Goal: Information Seeking & Learning: Learn about a topic

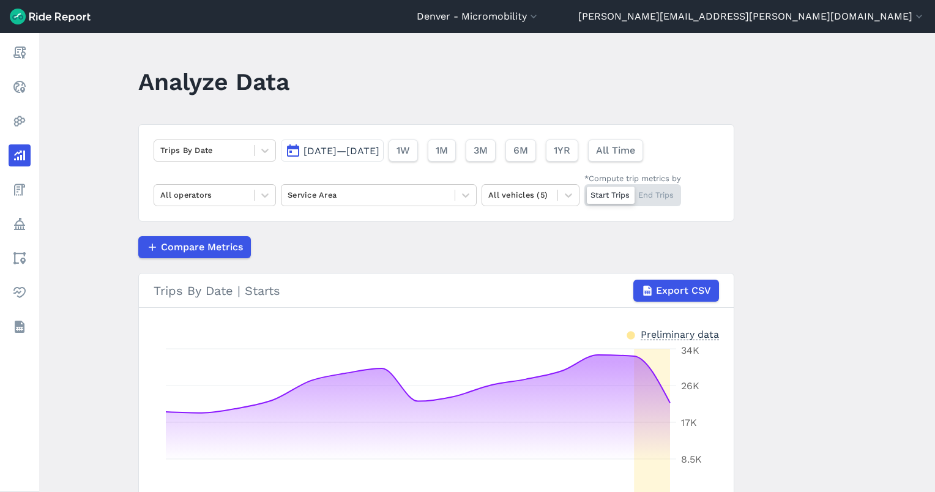
click at [380, 160] on button "[DATE]—[DATE]" at bounding box center [332, 151] width 103 height 22
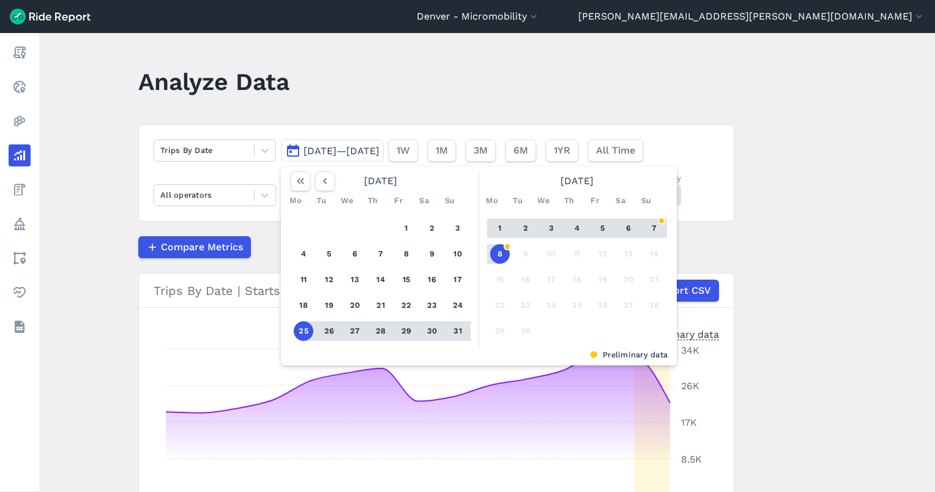
click at [454, 331] on button "31" at bounding box center [458, 331] width 20 height 20
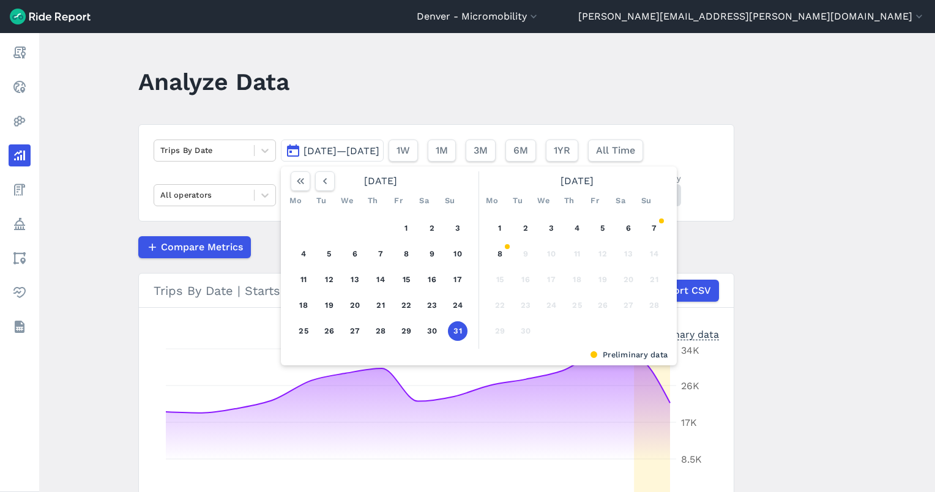
click at [451, 331] on button "31" at bounding box center [458, 331] width 20 height 20
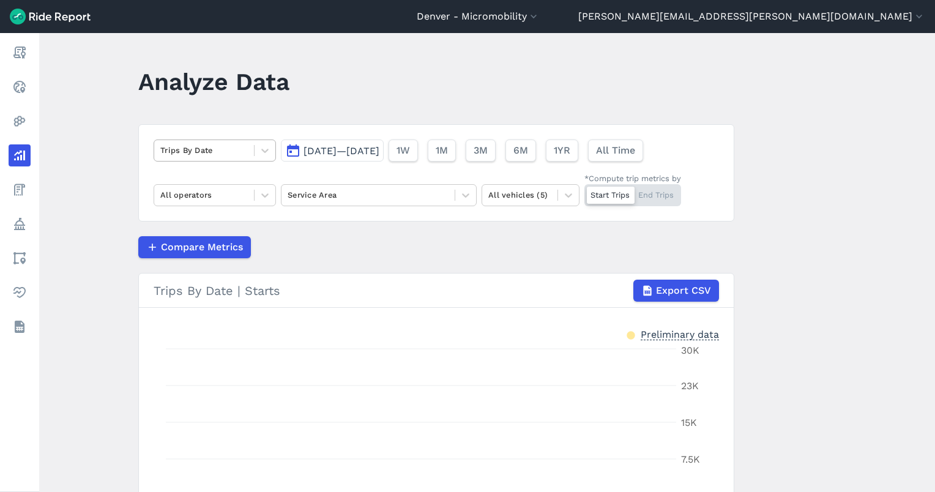
click at [222, 148] on div at bounding box center [204, 150] width 88 height 14
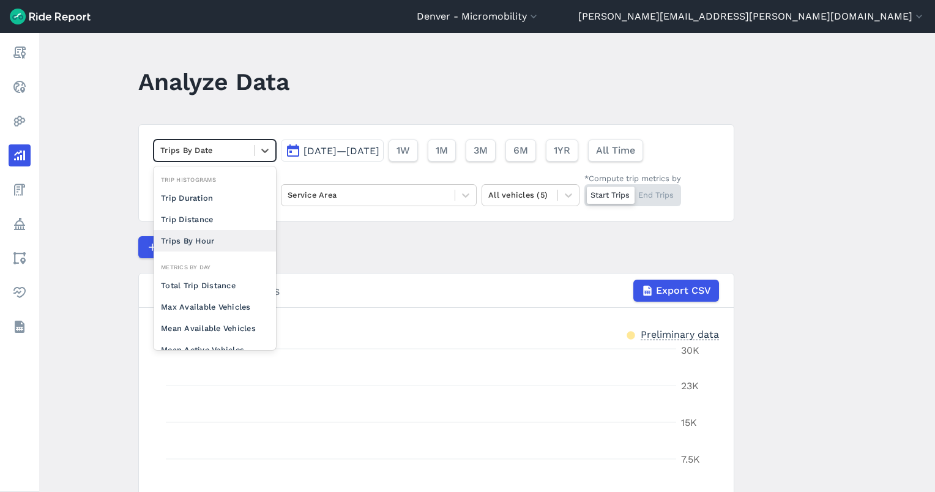
click at [238, 242] on div "Trips By Hour" at bounding box center [215, 240] width 122 height 21
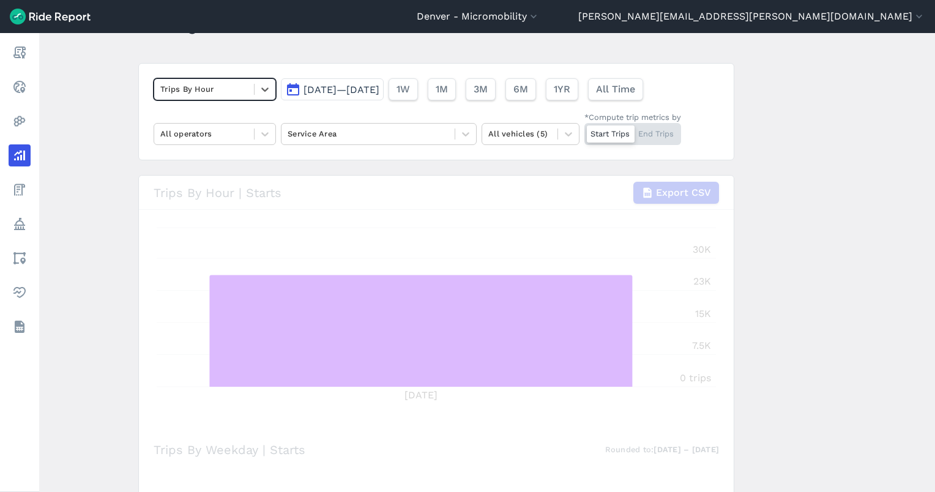
scroll to position [81, 0]
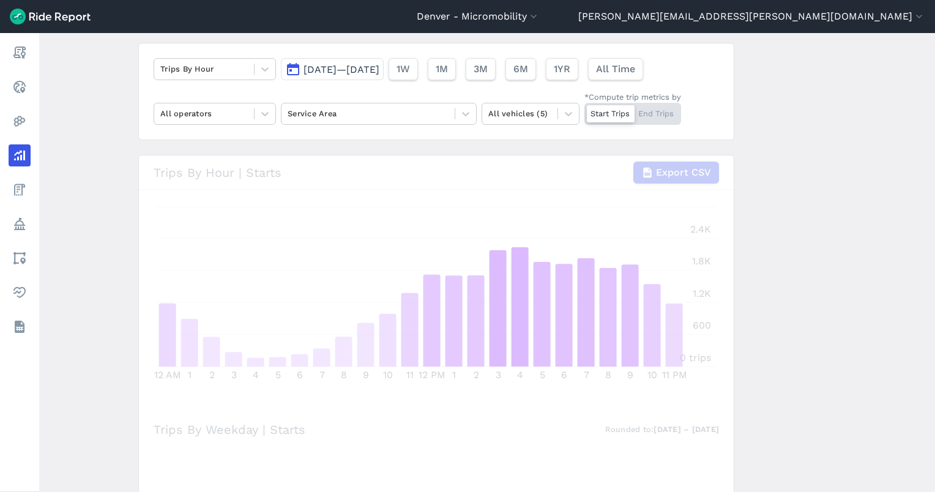
click at [654, 303] on div "loading" at bounding box center [436, 495] width 595 height 681
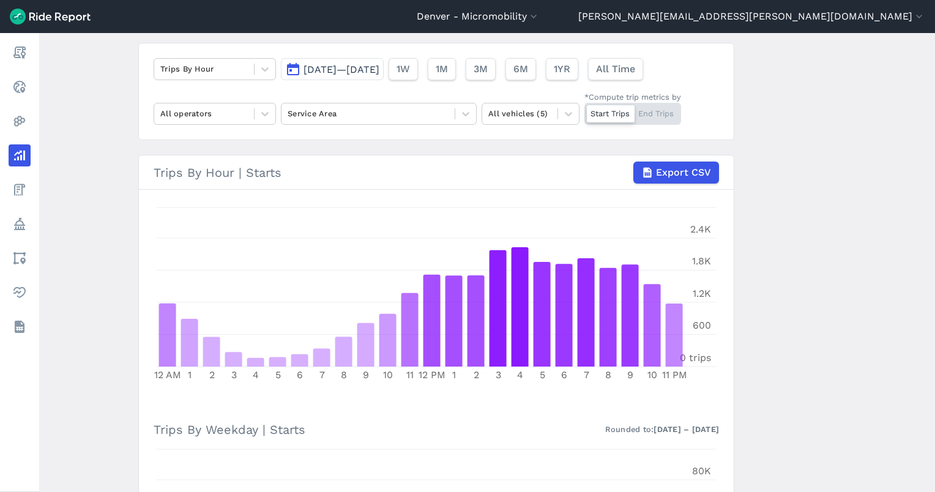
click at [380, 91] on div "Trips By Hour Aug 31, 2025—Aug 31, 2025 1W 1M 3M 6M 1YR All Time All operators …" at bounding box center [436, 91] width 596 height 97
click at [384, 78] on button "Aug 31, 2025—Aug 31, 2025" at bounding box center [332, 69] width 103 height 22
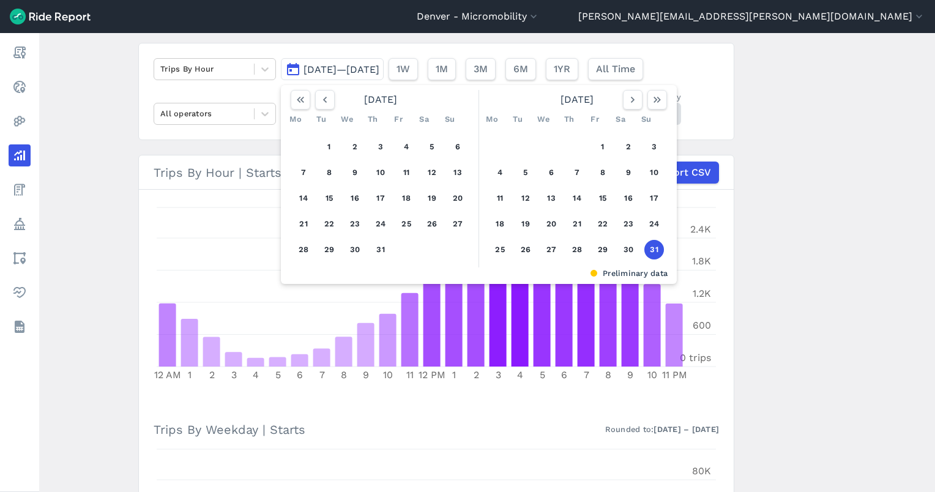
click at [657, 250] on button "31" at bounding box center [655, 250] width 20 height 20
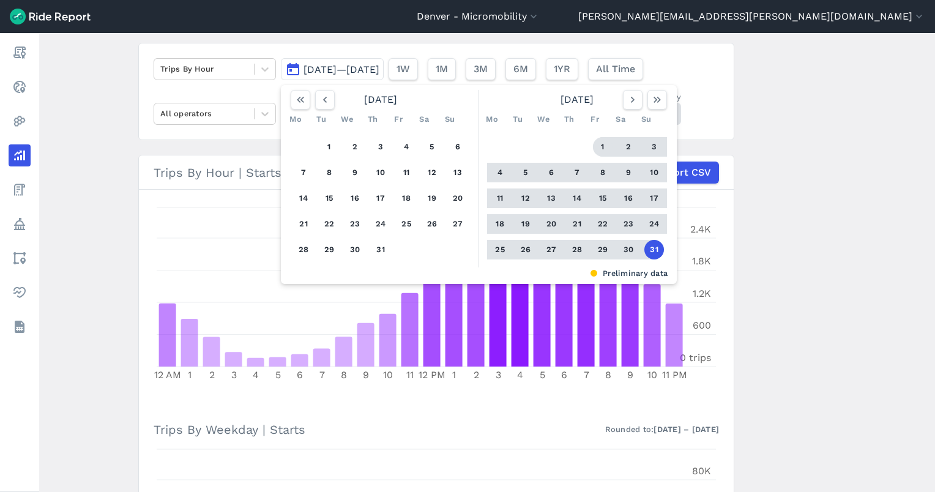
click at [593, 140] on button "1" at bounding box center [603, 147] width 20 height 20
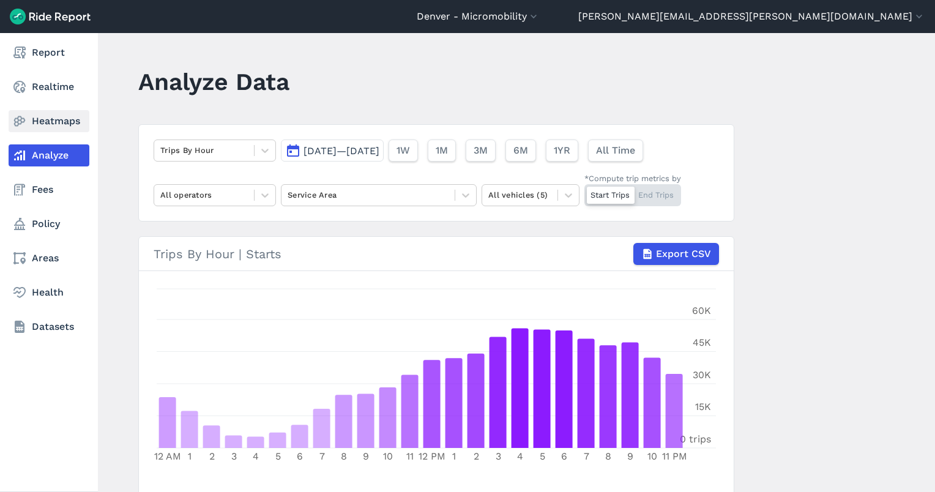
click at [26, 124] on icon at bounding box center [19, 121] width 15 height 15
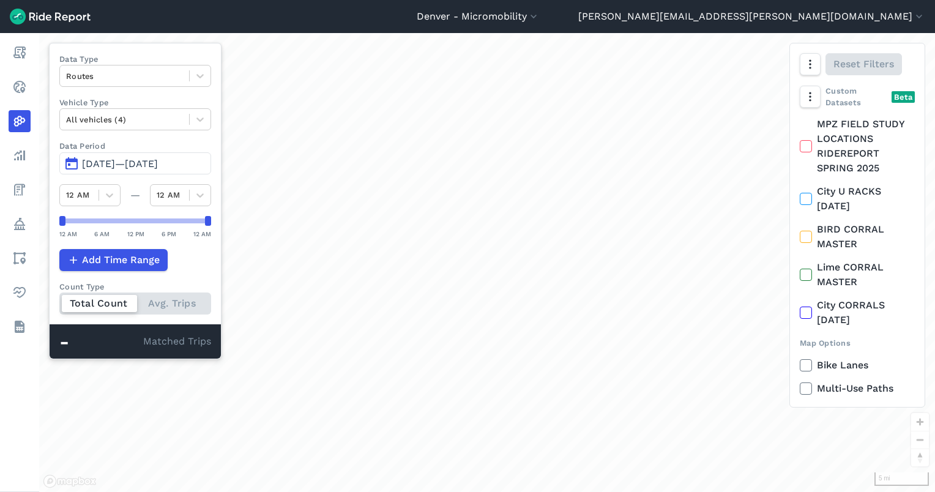
click at [137, 163] on span "Aug 1, 2025—Aug 31, 2025" at bounding box center [120, 164] width 76 height 12
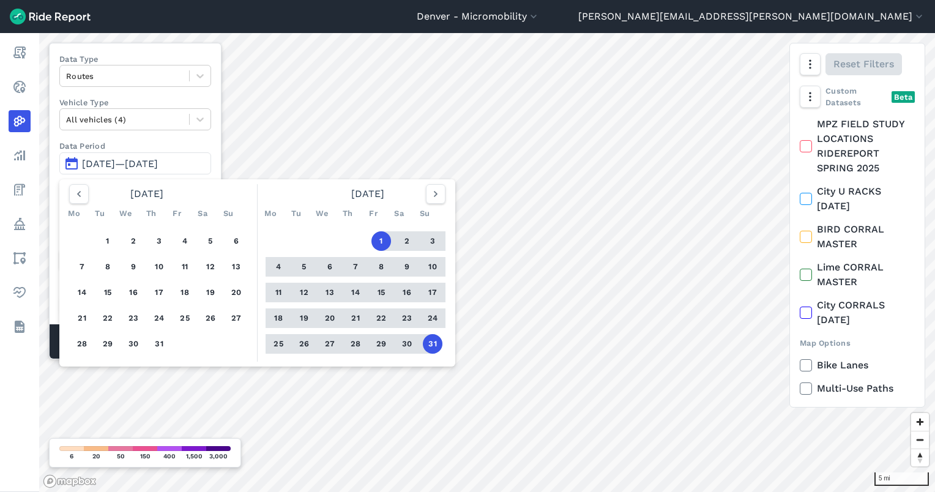
click at [353, 340] on button "28" at bounding box center [356, 344] width 20 height 20
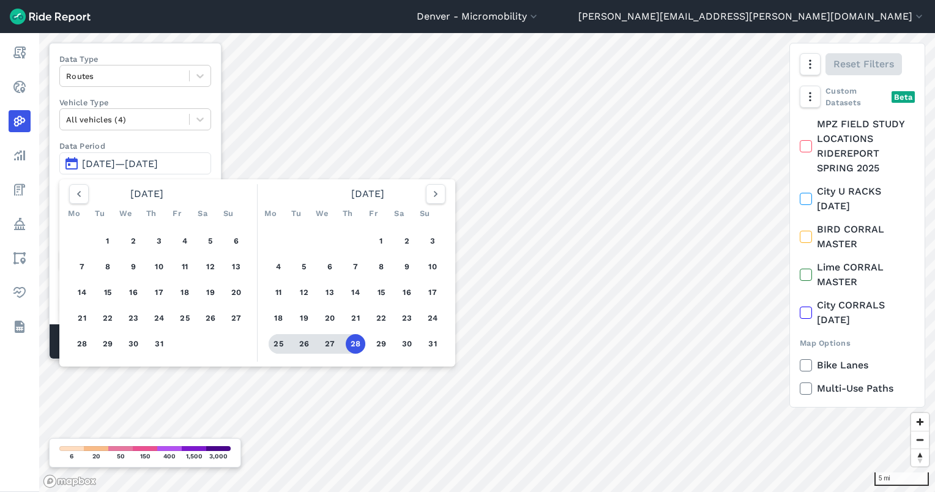
click at [281, 340] on button "25" at bounding box center [279, 344] width 20 height 20
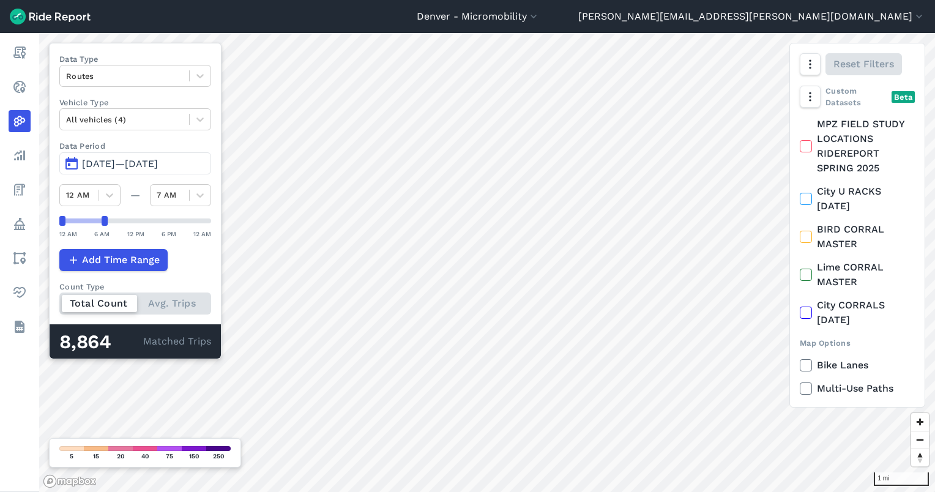
drag, startPoint x: 207, startPoint y: 224, endPoint x: 104, endPoint y: 208, distance: 104.1
click at [104, 208] on div "Data Type Routes Vehicle Type All vehicles (4) Data Period Aug 25, 2025—Aug 28,…" at bounding box center [135, 201] width 173 height 316
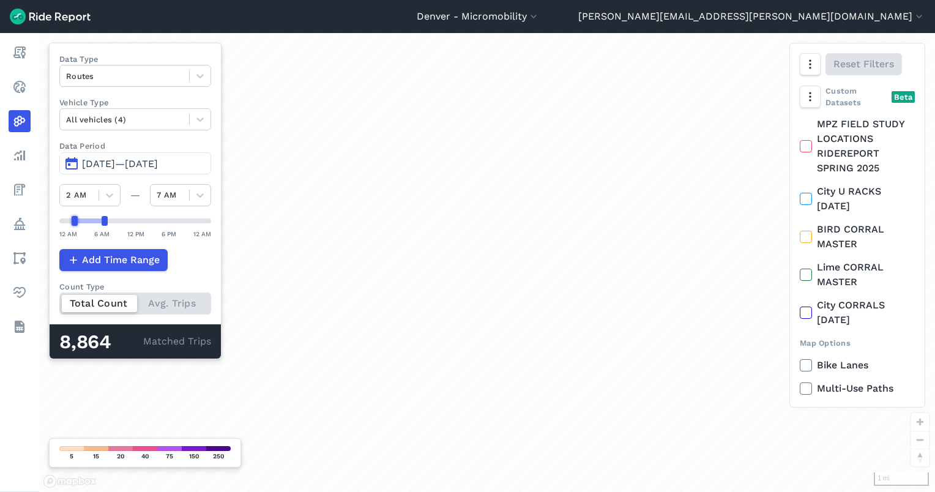
drag, startPoint x: 64, startPoint y: 222, endPoint x: 72, endPoint y: 223, distance: 8.1
click at [72, 223] on div at bounding box center [75, 221] width 6 height 10
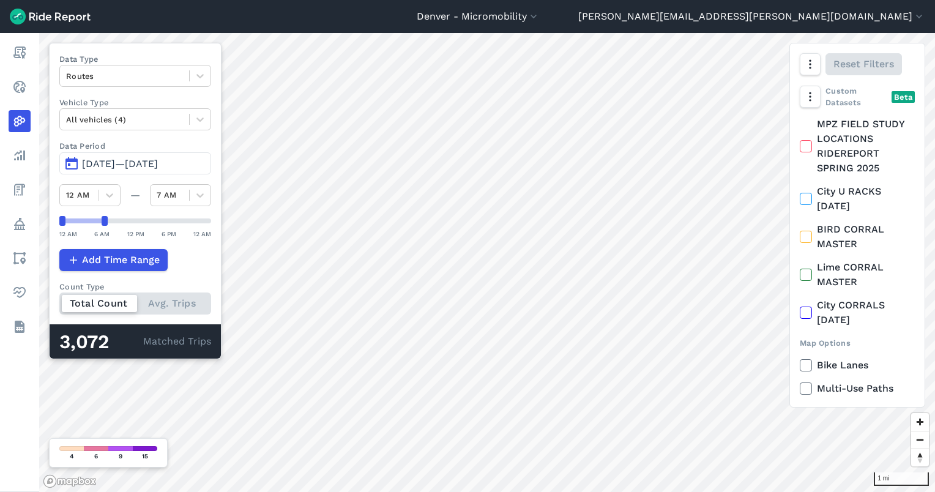
click at [44, 214] on div "1 mi Data Type Routes Vehicle Type All vehicles (4) Data Period Aug 25, 2025—Au…" at bounding box center [487, 262] width 896 height 459
drag, startPoint x: 64, startPoint y: 217, endPoint x: 74, endPoint y: 220, distance: 10.8
click at [74, 220] on div at bounding box center [75, 221] width 6 height 10
drag, startPoint x: 73, startPoint y: 219, endPoint x: 81, endPoint y: 222, distance: 7.7
click at [81, 222] on div at bounding box center [81, 221] width 6 height 10
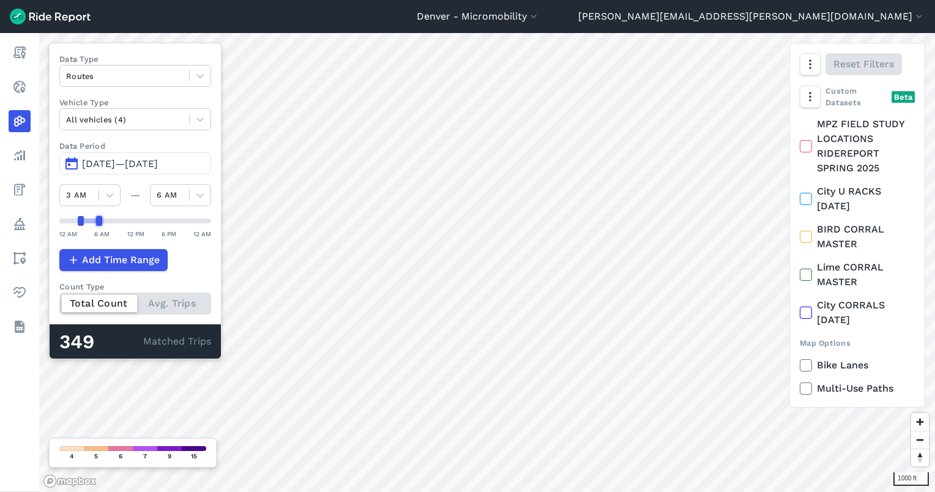
drag, startPoint x: 106, startPoint y: 222, endPoint x: 99, endPoint y: 221, distance: 7.4
click at [99, 221] on div at bounding box center [99, 221] width 6 height 10
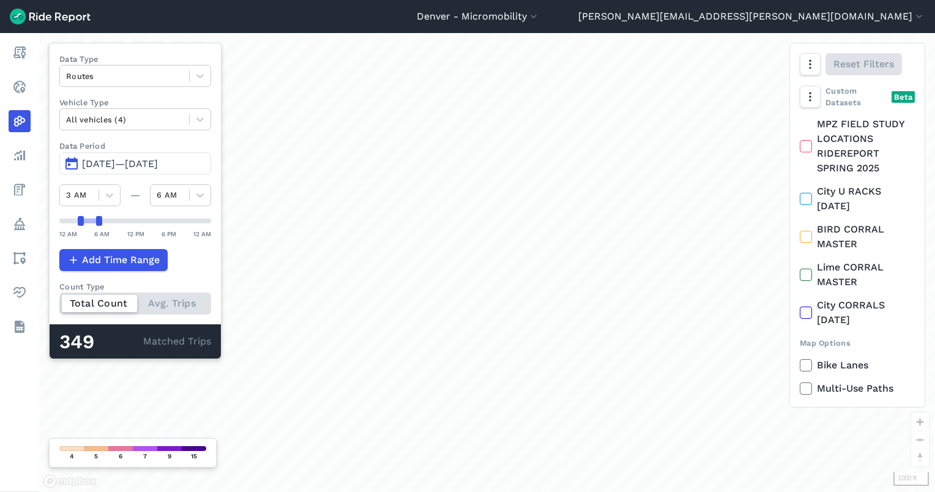
click at [132, 167] on span "Aug 25, 2025—Aug 28, 2025" at bounding box center [120, 164] width 76 height 12
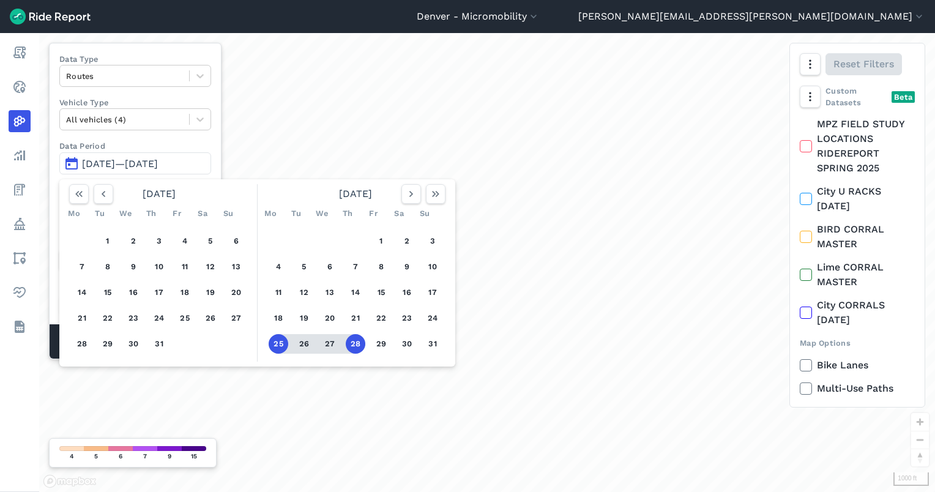
click at [439, 350] on div "1 2 3 4 5 6 7 8 9 10 11 12 13 14 15 16 17 18 19 20 21 22 23 24 25 26 27 28 29 3…" at bounding box center [356, 292] width 190 height 138
click at [428, 339] on button "31" at bounding box center [433, 344] width 20 height 20
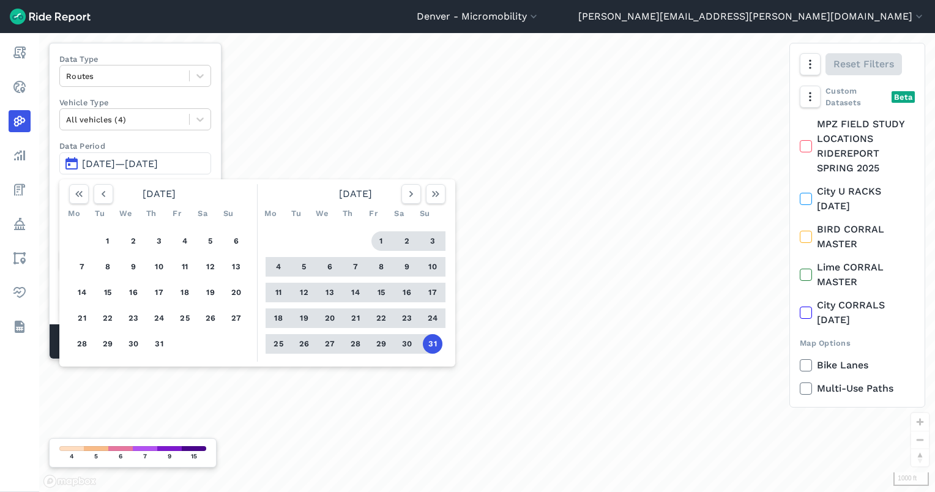
click at [372, 231] on div "1 2 3 4 5 6 7 8 9 10 11 12 13 14 15 16 17 18 19 20 21 22 23 24 25 26 27 28 29 3…" at bounding box center [356, 292] width 190 height 138
click at [382, 239] on button "1" at bounding box center [382, 241] width 20 height 20
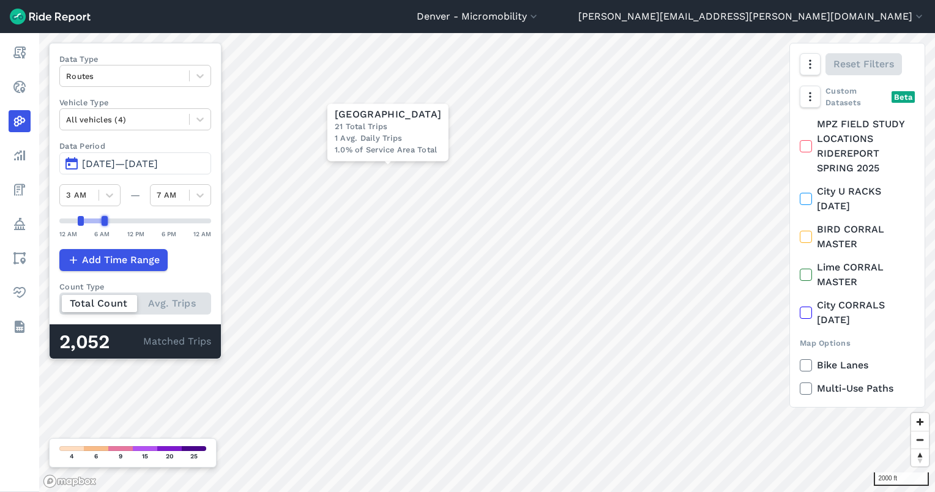
drag, startPoint x: 98, startPoint y: 219, endPoint x: 106, endPoint y: 221, distance: 8.2
click at [106, 221] on div at bounding box center [105, 221] width 6 height 10
drag, startPoint x: 82, startPoint y: 222, endPoint x: 93, endPoint y: 222, distance: 11.0
click at [93, 222] on div at bounding box center [93, 221] width 6 height 10
drag, startPoint x: 107, startPoint y: 222, endPoint x: 123, endPoint y: 223, distance: 16.0
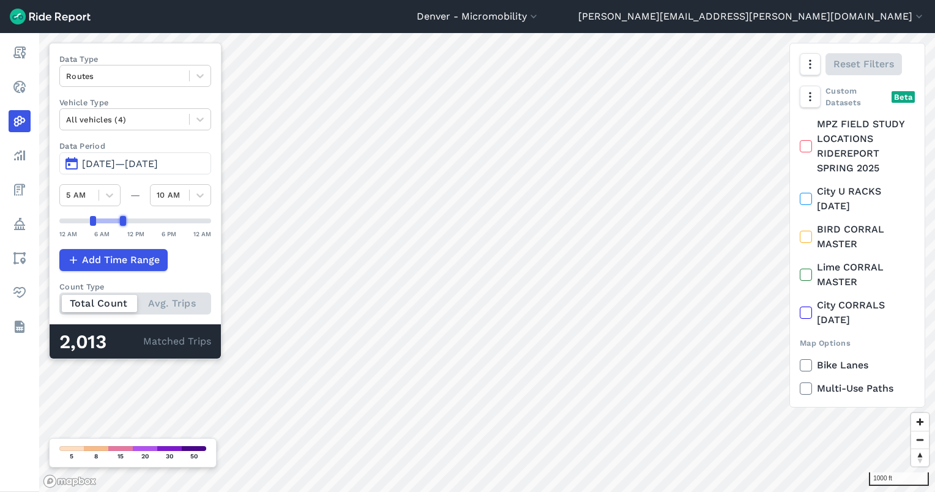
click at [122, 223] on div at bounding box center [123, 221] width 6 height 10
drag, startPoint x: 93, startPoint y: 220, endPoint x: 100, endPoint y: 220, distance: 7.4
click at [100, 220] on div at bounding box center [98, 221] width 6 height 10
click at [299, 25] on div "Denver - Micromobility Denver - Carshare Denver - Micromobility nathan.pope@den…" at bounding box center [467, 246] width 935 height 492
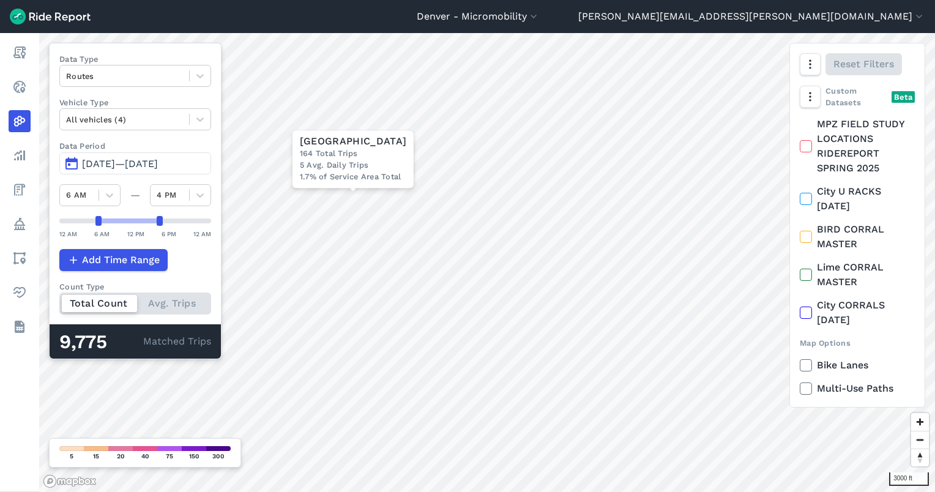
drag, startPoint x: 122, startPoint y: 216, endPoint x: 158, endPoint y: 225, distance: 36.5
click at [158, 225] on div "12 AM 6 AM 12 PM 6 PM 12 AM" at bounding box center [135, 227] width 152 height 23
drag, startPoint x: 97, startPoint y: 217, endPoint x: 152, endPoint y: 230, distance: 56.7
click at [152, 230] on div "12 AM 6 AM 12 PM 6 PM 12 AM" at bounding box center [135, 227] width 152 height 23
click at [114, 75] on div at bounding box center [124, 76] width 117 height 14
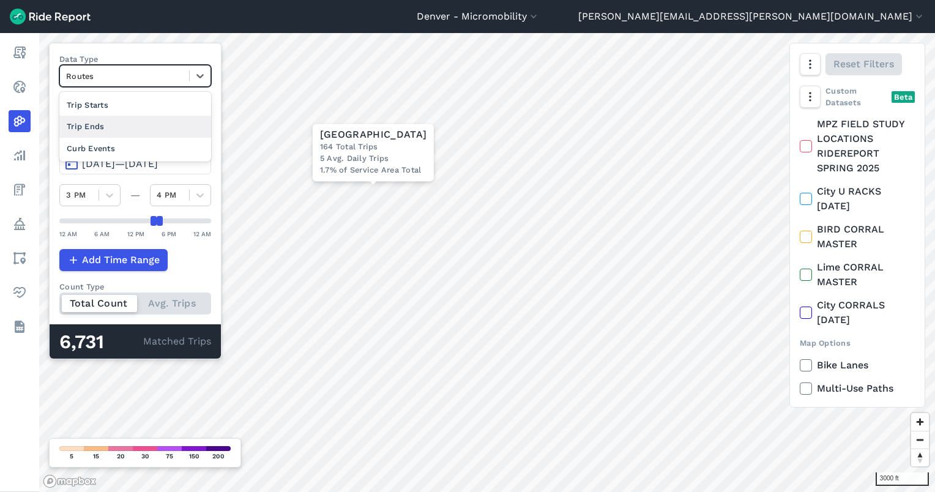
click at [116, 127] on div "Trip Ends" at bounding box center [135, 126] width 152 height 21
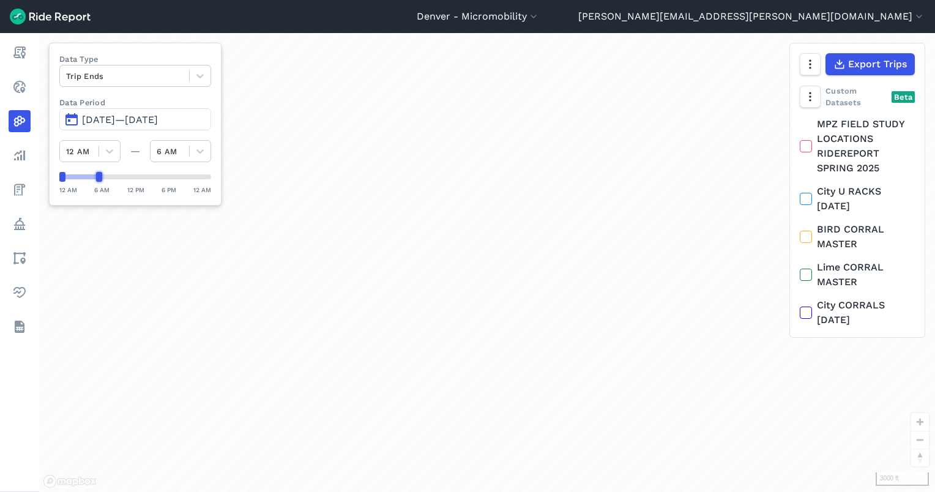
drag, startPoint x: 208, startPoint y: 176, endPoint x: 97, endPoint y: 173, distance: 111.5
click at [97, 173] on div at bounding box center [99, 177] width 6 height 10
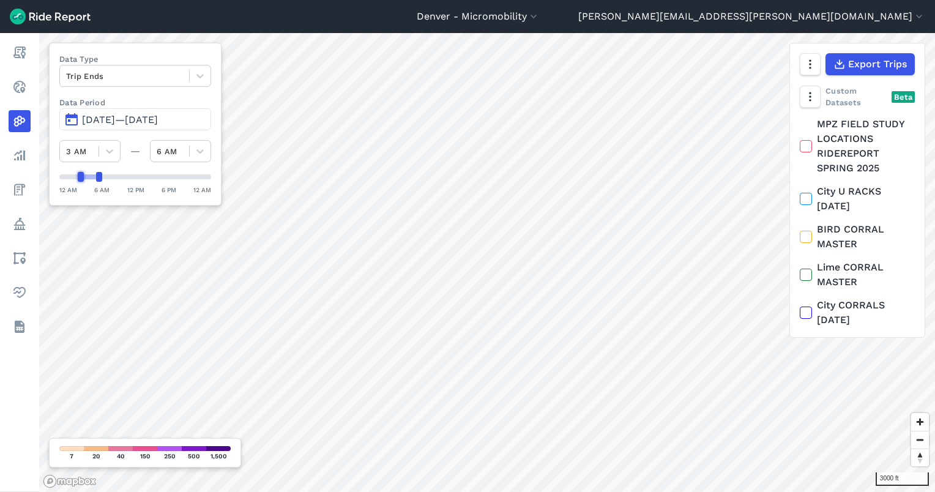
drag, startPoint x: 64, startPoint y: 179, endPoint x: 80, endPoint y: 181, distance: 16.6
click at [80, 181] on div at bounding box center [81, 177] width 6 height 10
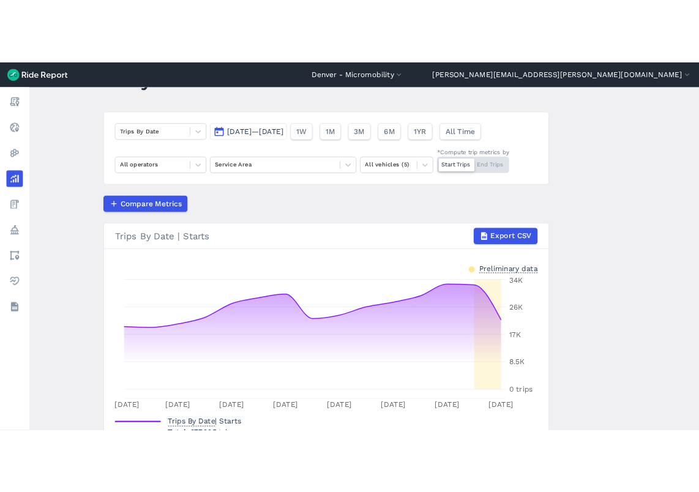
scroll to position [81, 0]
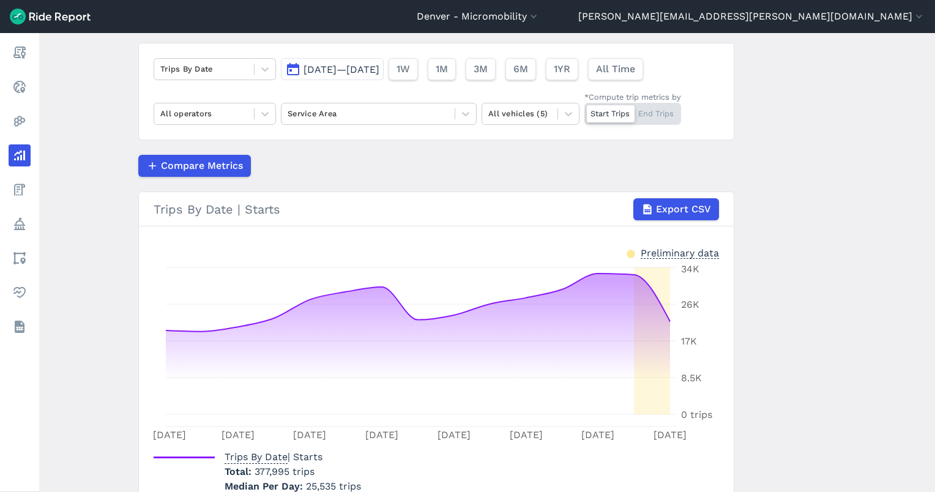
click at [384, 61] on button "[DATE]—[DATE]" at bounding box center [332, 69] width 103 height 22
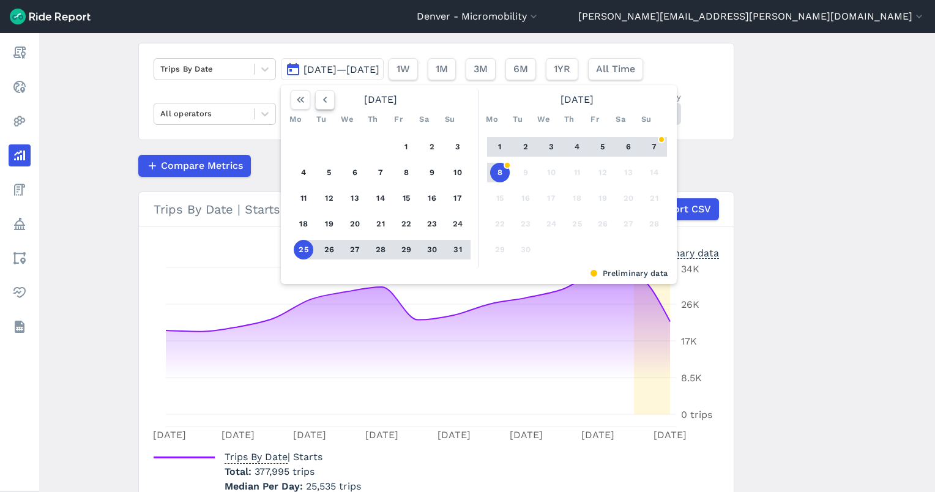
click at [332, 103] on button "button" at bounding box center [325, 100] width 20 height 20
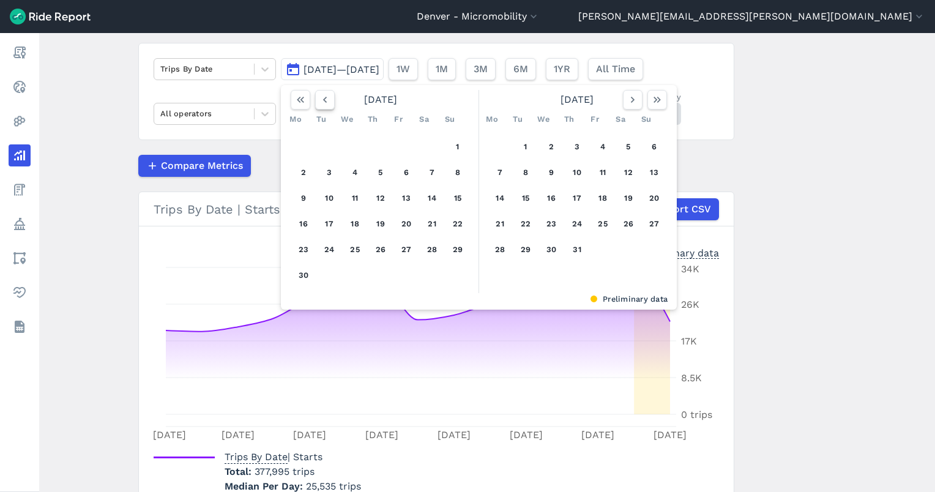
click at [330, 102] on button "button" at bounding box center [325, 100] width 20 height 20
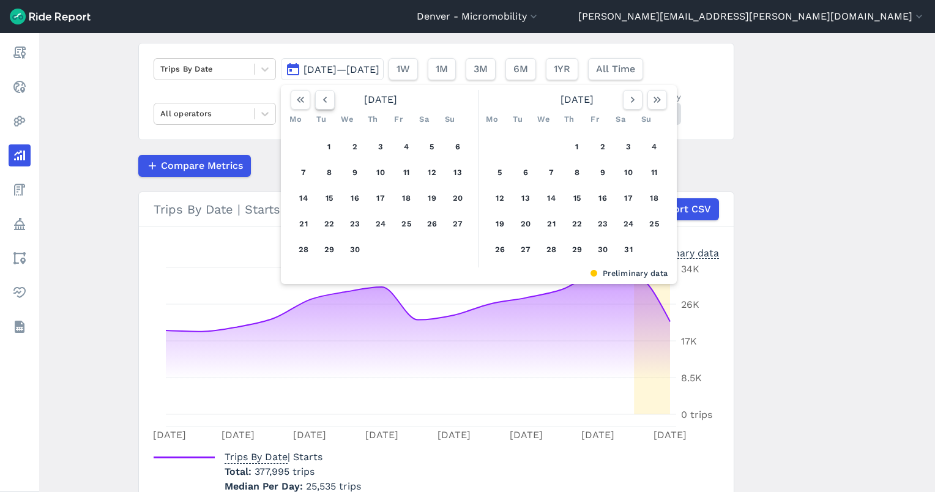
click at [330, 102] on button "button" at bounding box center [325, 100] width 20 height 20
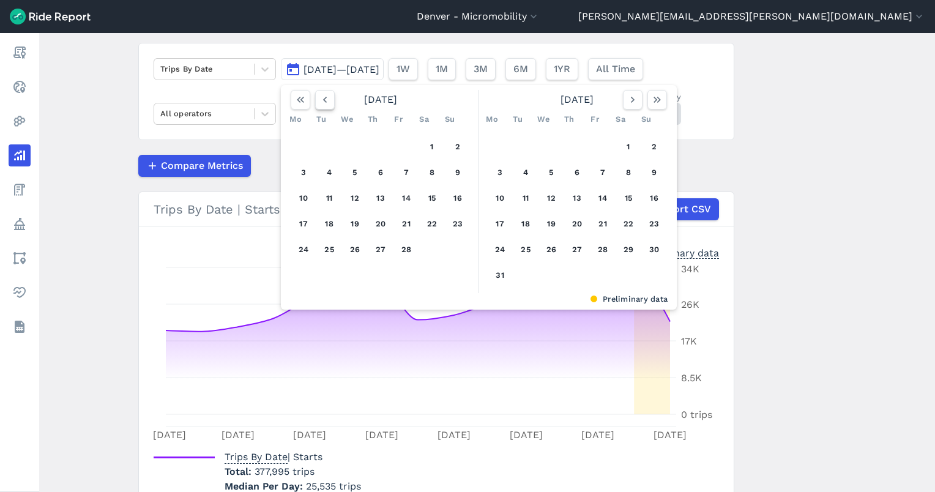
click at [330, 100] on button "button" at bounding box center [325, 100] width 20 height 20
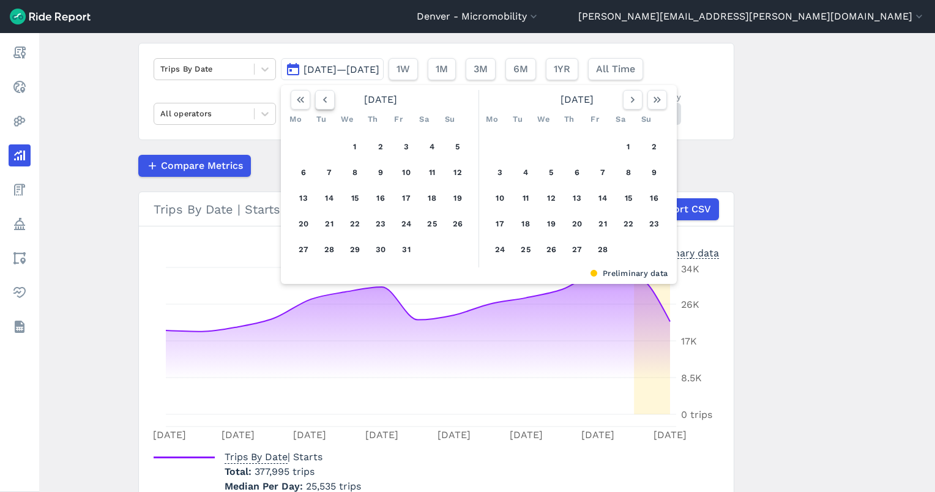
click at [330, 99] on button "button" at bounding box center [325, 100] width 20 height 20
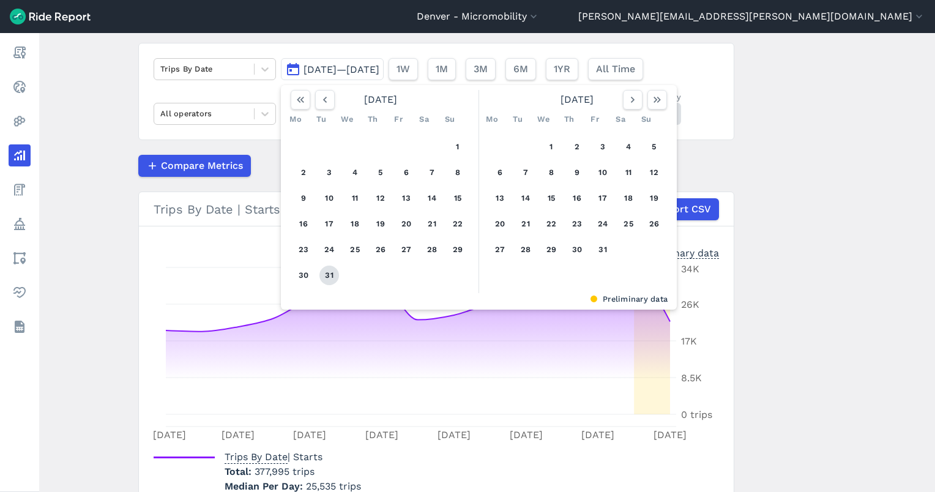
click at [320, 271] on button "31" at bounding box center [330, 276] width 20 height 20
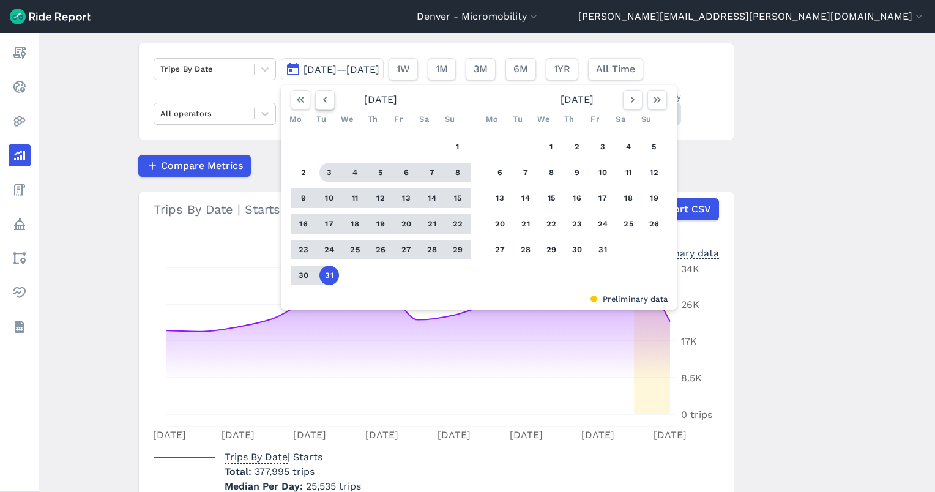
click at [326, 103] on icon "button" at bounding box center [325, 100] width 12 height 12
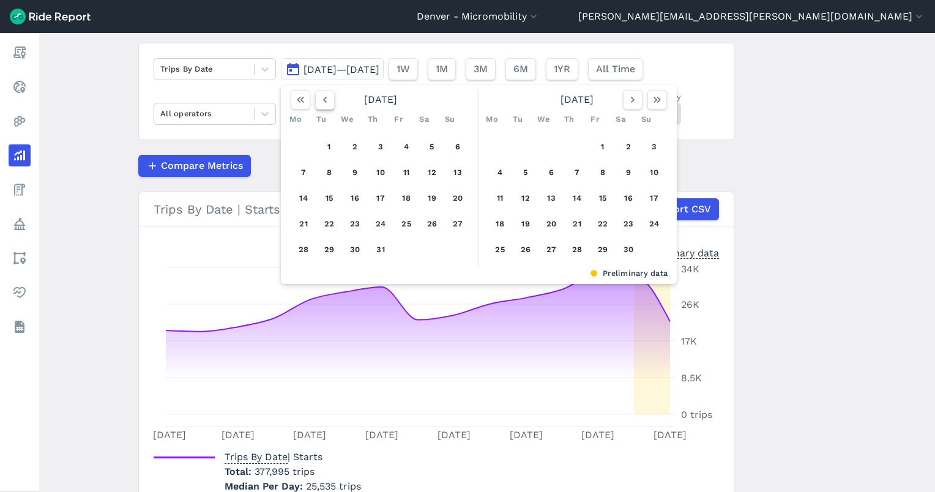
click at [326, 103] on icon "button" at bounding box center [325, 100] width 12 height 12
click at [327, 103] on icon "button" at bounding box center [325, 100] width 12 height 12
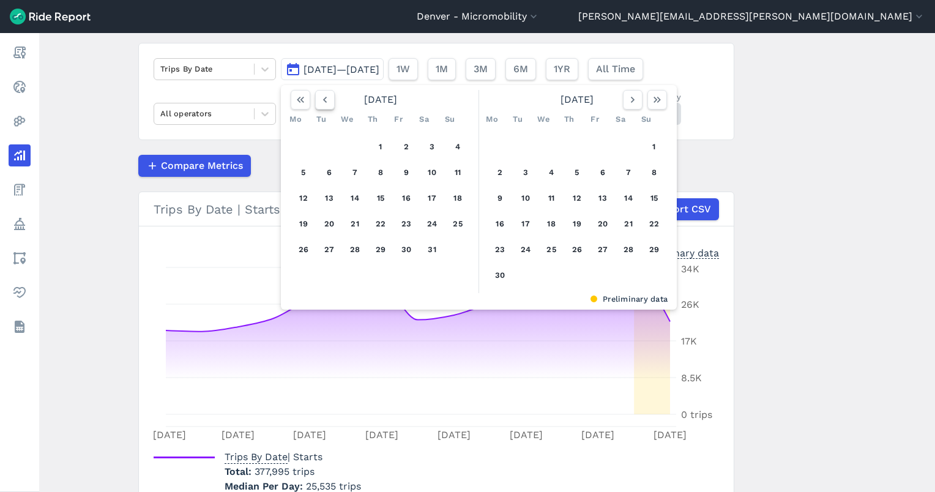
click at [327, 103] on icon "button" at bounding box center [325, 100] width 12 height 12
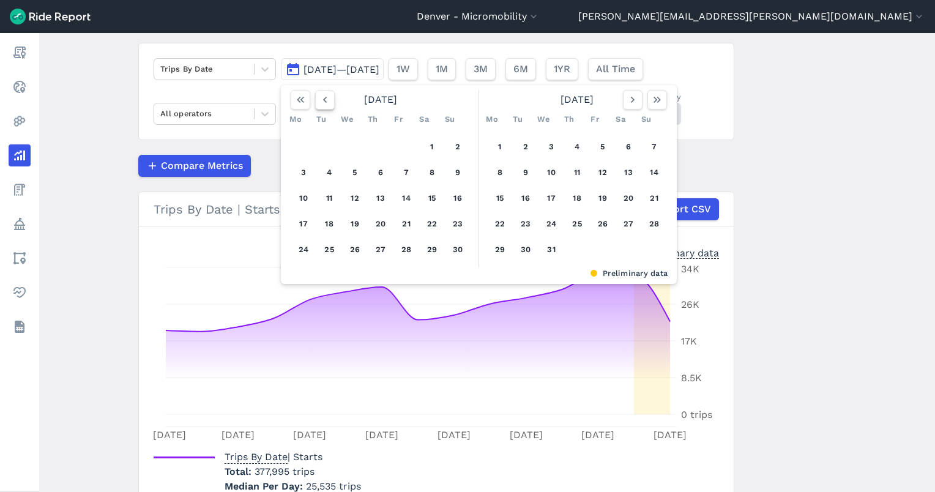
click at [327, 103] on icon "button" at bounding box center [325, 100] width 12 height 12
click at [327, 102] on icon "button" at bounding box center [325, 100] width 12 height 12
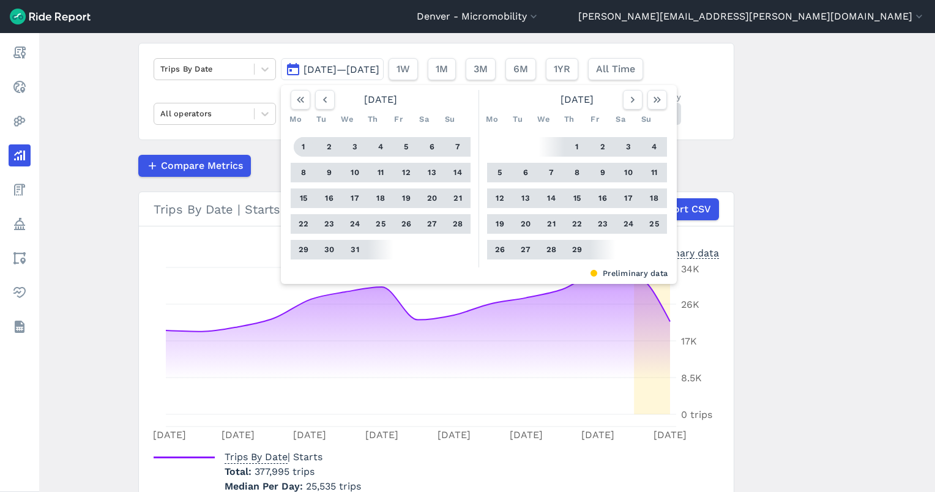
click at [302, 143] on button "1" at bounding box center [304, 147] width 20 height 20
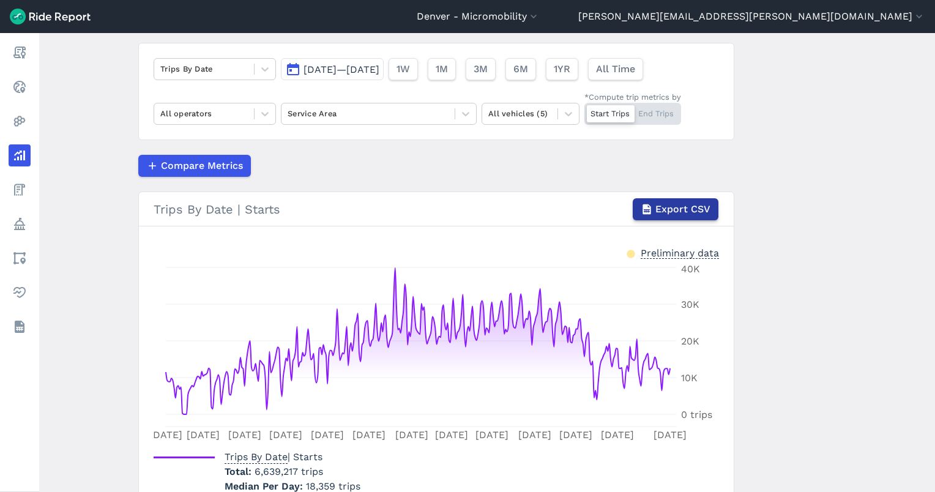
click at [666, 202] on span "Export CSV" at bounding box center [683, 209] width 55 height 15
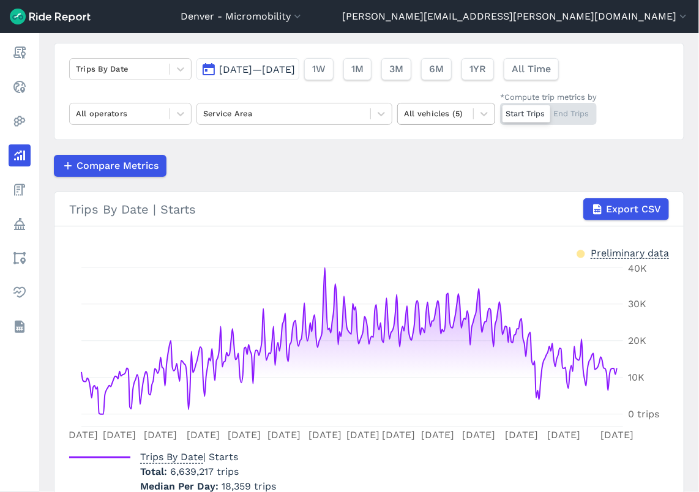
click at [428, 116] on div at bounding box center [435, 114] width 63 height 14
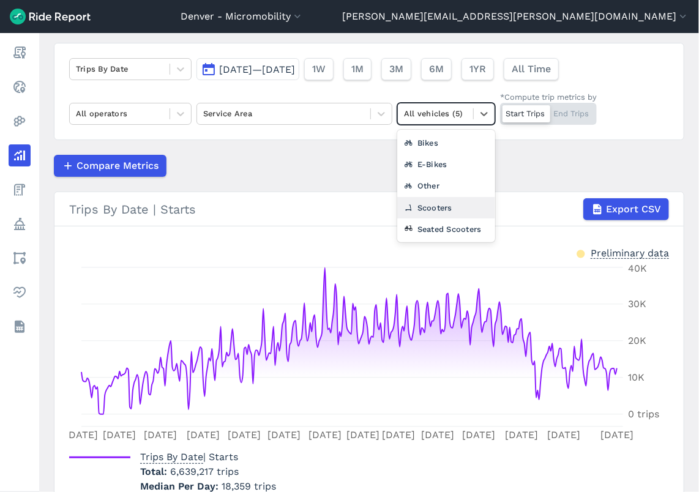
click at [452, 203] on div "Scooters" at bounding box center [446, 207] width 98 height 21
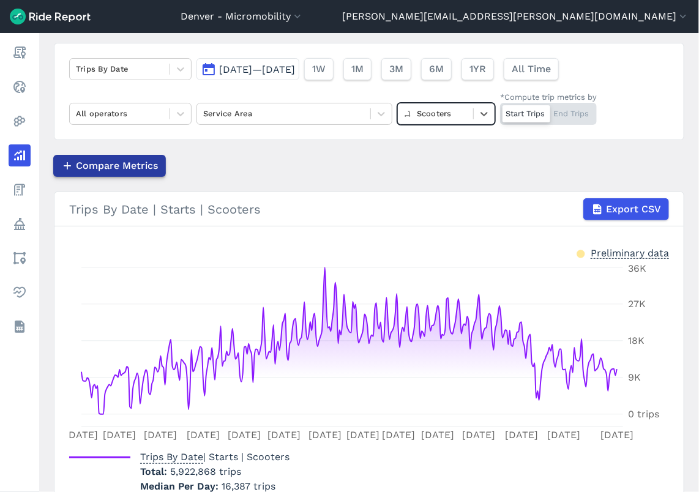
click at [122, 166] on span "Compare Metrics" at bounding box center [117, 166] width 82 height 15
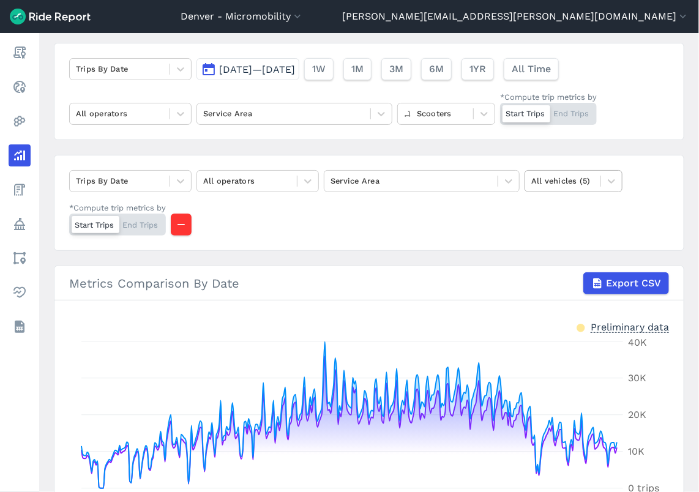
click at [536, 180] on div at bounding box center [562, 181] width 63 height 14
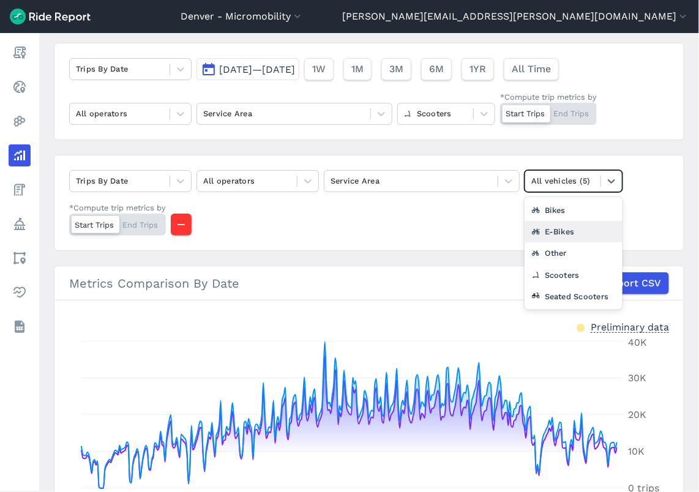
click at [556, 228] on div "E-Bikes" at bounding box center [574, 231] width 98 height 21
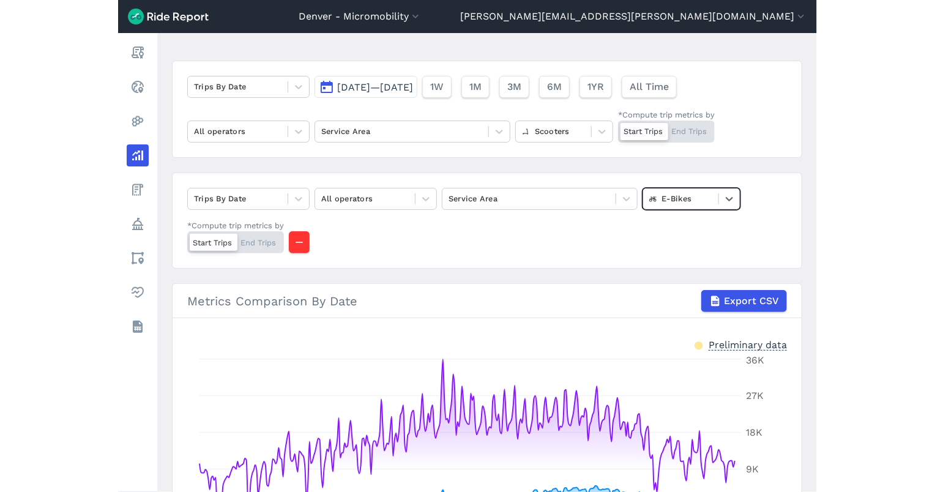
scroll to position [52, 0]
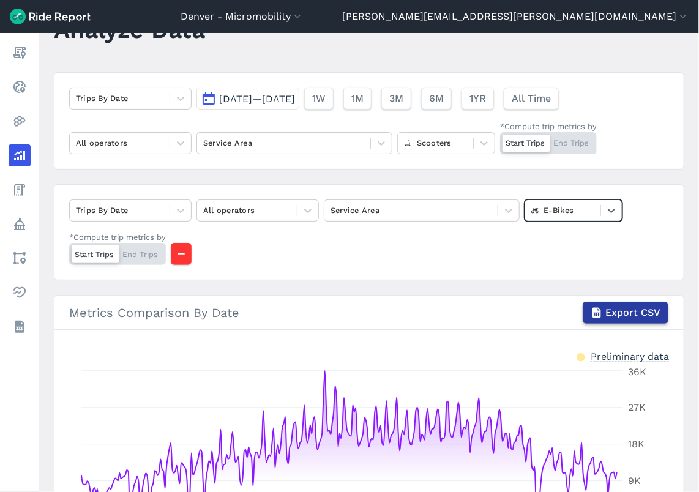
click at [618, 316] on span "Export CSV" at bounding box center [632, 312] width 55 height 15
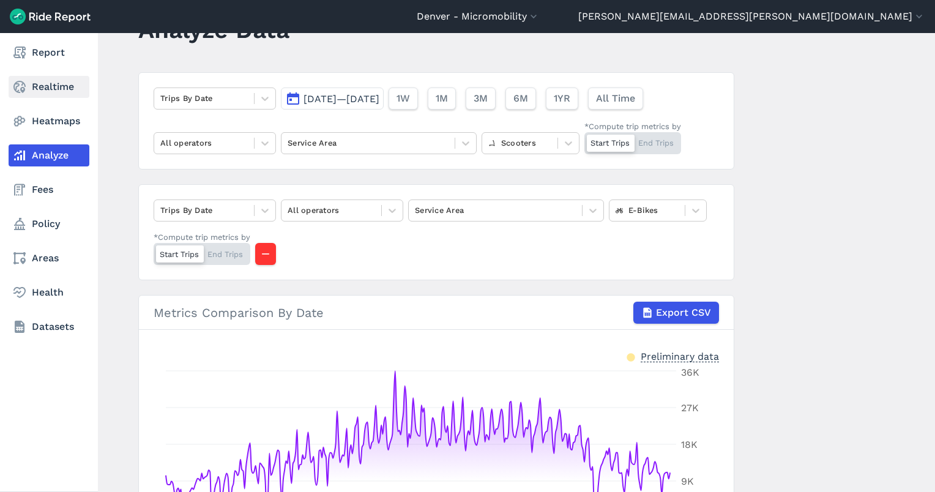
click at [28, 91] on link "Realtime" at bounding box center [49, 87] width 81 height 22
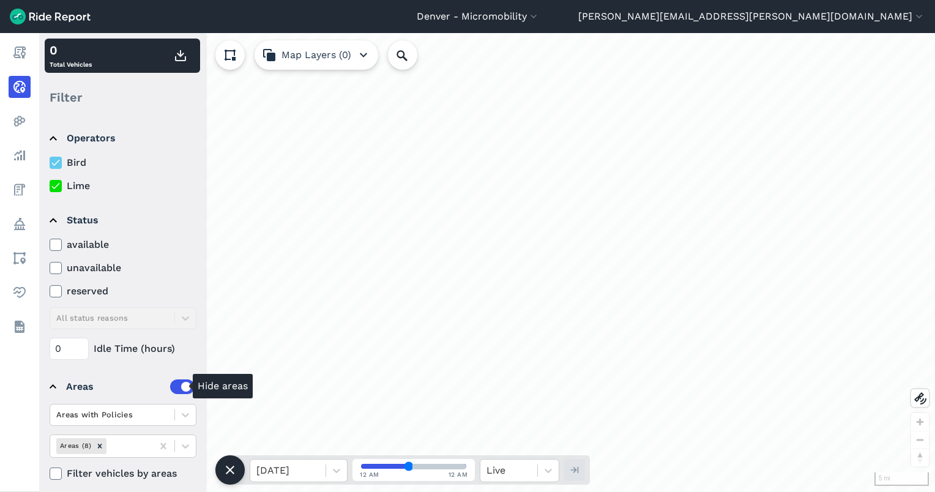
click at [170, 386] on label at bounding box center [182, 387] width 24 height 15
click at [170, 386] on input "checkbox" at bounding box center [170, 384] width 0 height 8
click at [409, 54] on icon at bounding box center [402, 55] width 15 height 15
click at [440, 61] on input "Search Location or Vehicles" at bounding box center [468, 54] width 160 height 29
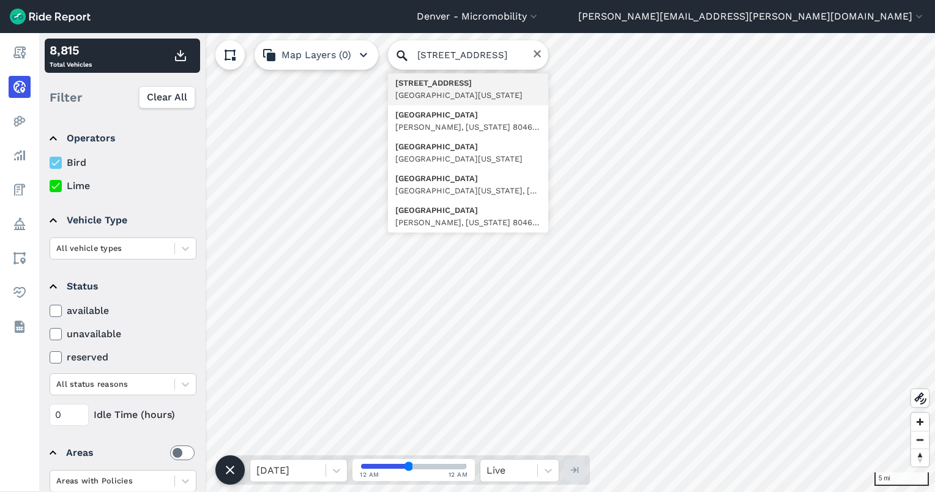
type input "[STREET_ADDRESS][US_STATE]"
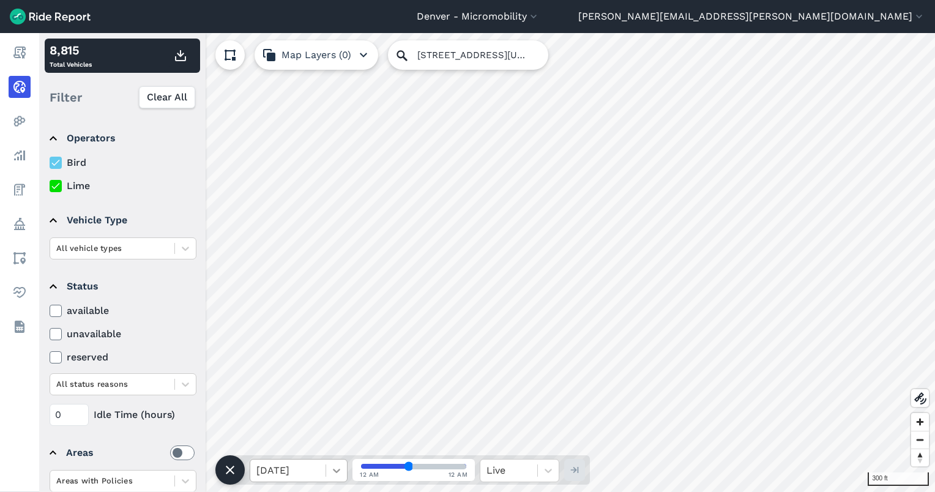
click at [331, 470] on div at bounding box center [336, 470] width 21 height 21
click at [297, 399] on div "[DATE]" at bounding box center [299, 390] width 98 height 24
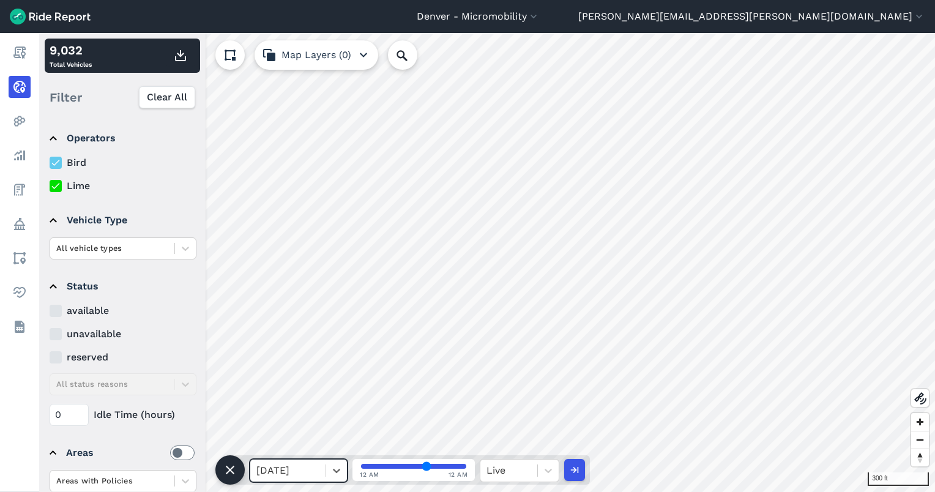
click at [427, 466] on input "range" at bounding box center [413, 466] width 105 height 5
drag, startPoint x: 431, startPoint y: 471, endPoint x: 424, endPoint y: 471, distance: 6.7
click at [424, 469] on input "range" at bounding box center [413, 466] width 105 height 5
click at [549, 468] on icon at bounding box center [548, 471] width 12 height 12
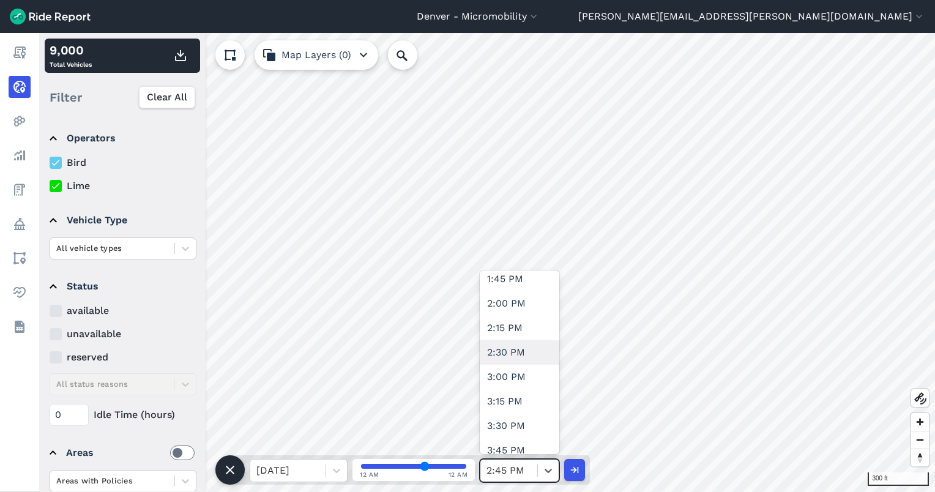
scroll to position [1387, 0]
click at [509, 438] on div "4:00 PM" at bounding box center [520, 440] width 80 height 24
type input "64"
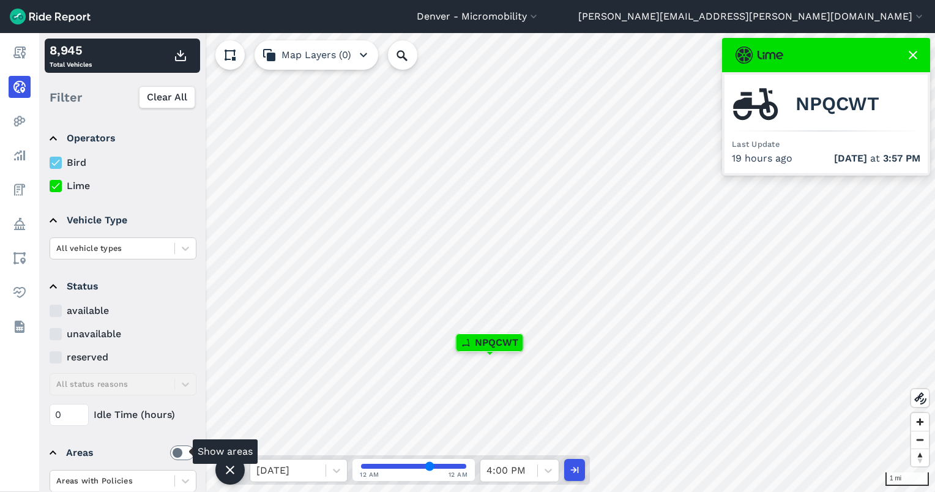
click at [177, 451] on label at bounding box center [182, 453] width 24 height 15
click at [170, 451] on input "checkbox" at bounding box center [170, 450] width 0 height 8
click at [340, 471] on icon at bounding box center [337, 471] width 12 height 12
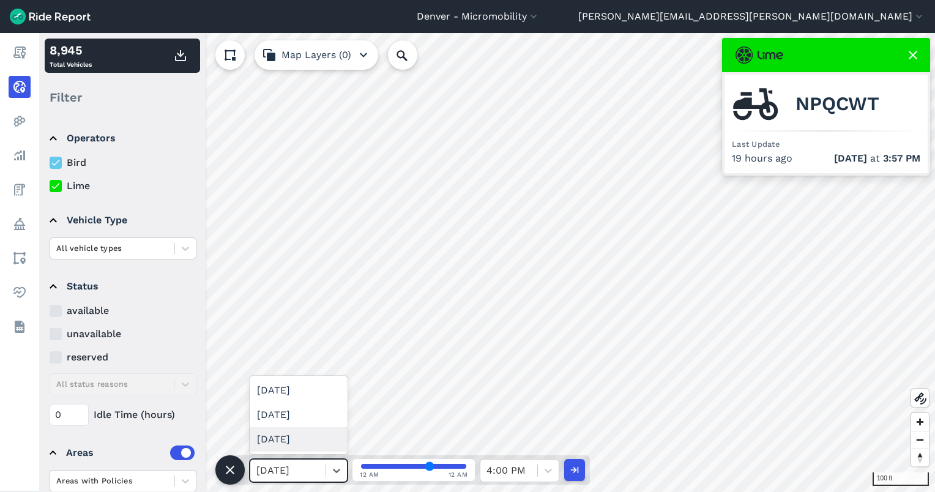
click at [316, 442] on div "[DATE]" at bounding box center [299, 439] width 98 height 24
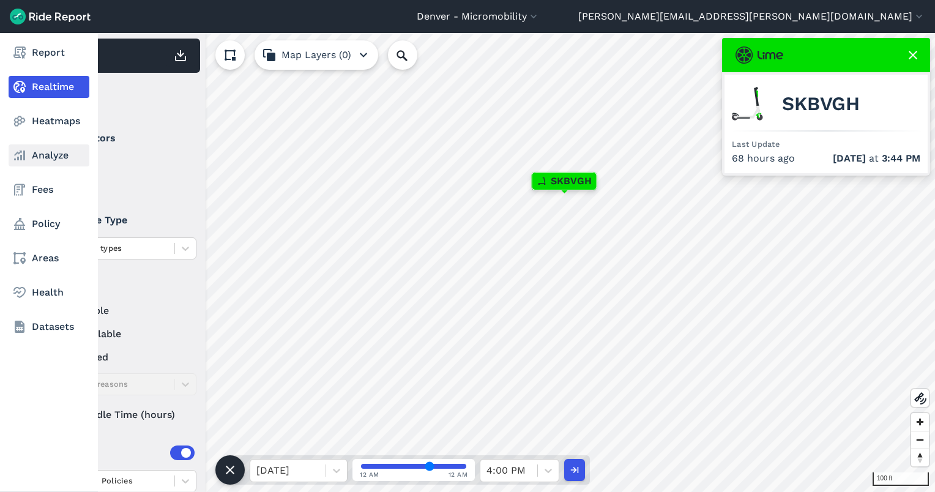
click at [48, 149] on link "Analyze" at bounding box center [49, 155] width 81 height 22
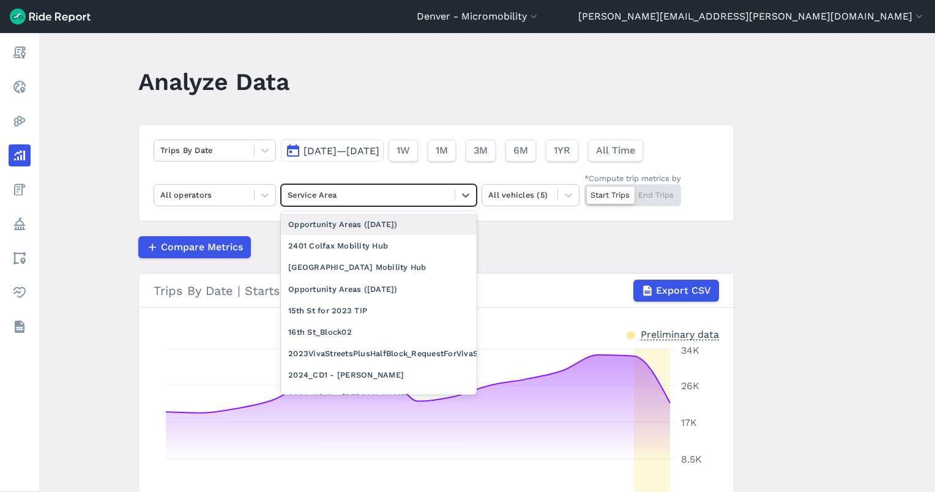
click at [339, 200] on div at bounding box center [368, 195] width 161 height 14
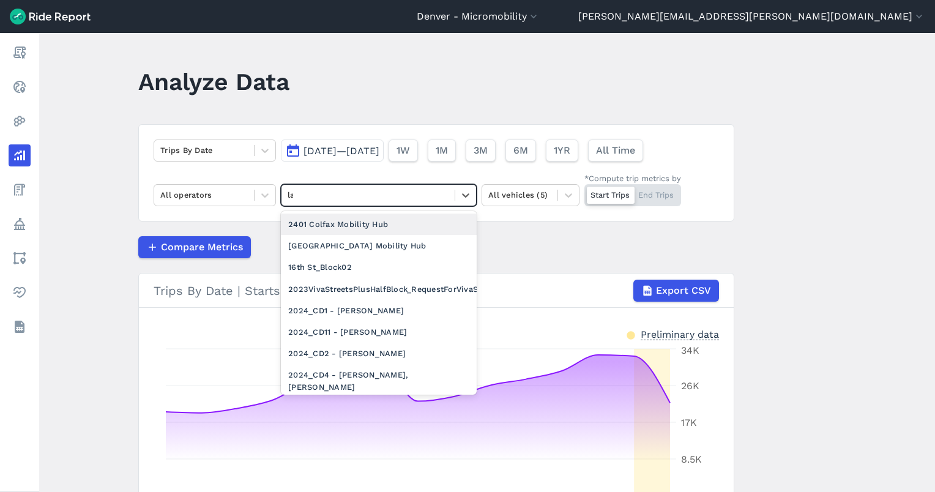
type input "lari"
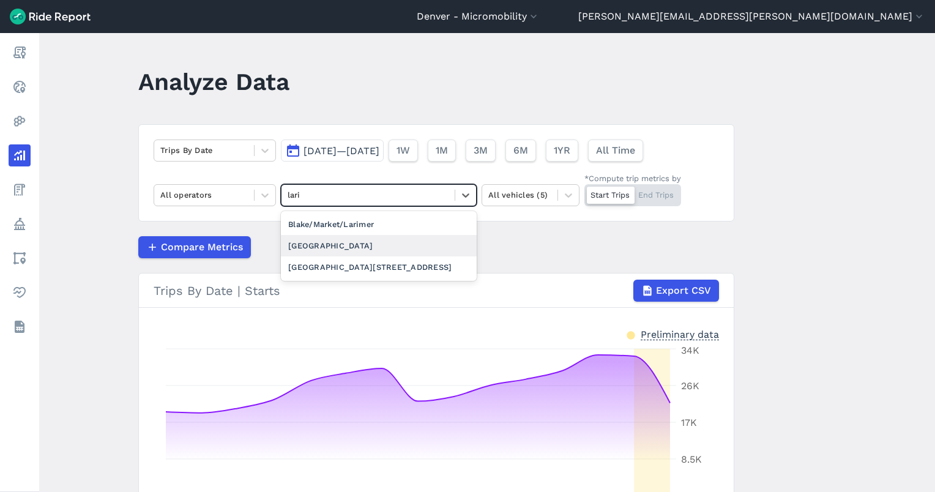
click at [339, 238] on div "[GEOGRAPHIC_DATA]" at bounding box center [379, 245] width 196 height 21
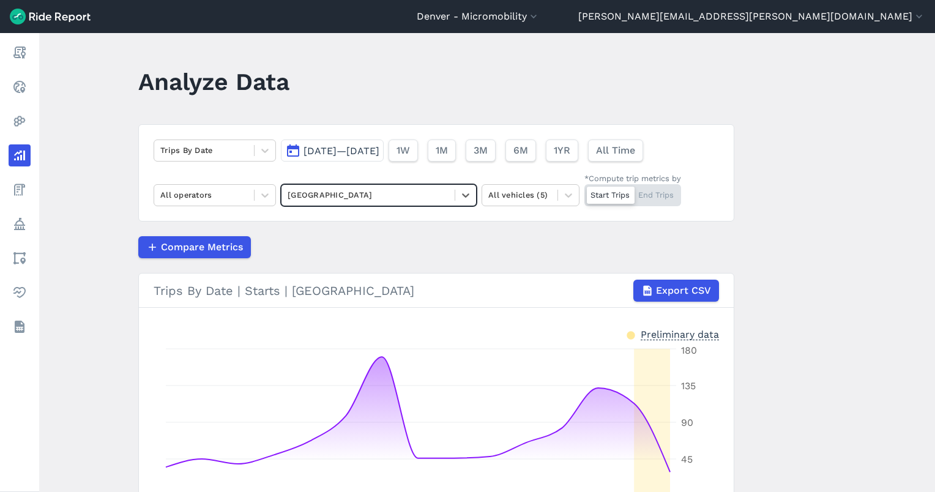
click at [661, 195] on div "Start Trips End Trips" at bounding box center [633, 195] width 97 height 22
click at [585, 192] on input "*Compute trip metrics by Start Trips End Trips" at bounding box center [585, 188] width 0 height 8
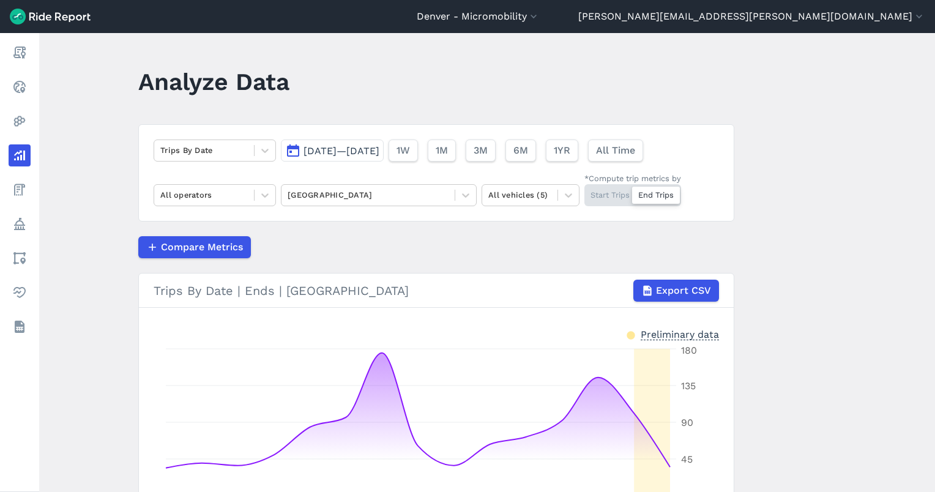
click at [512, 149] on div "1W 1M 3M 6M 1YR All Time" at bounding box center [516, 151] width 255 height 22
click at [487, 144] on span "3M" at bounding box center [480, 150] width 14 height 15
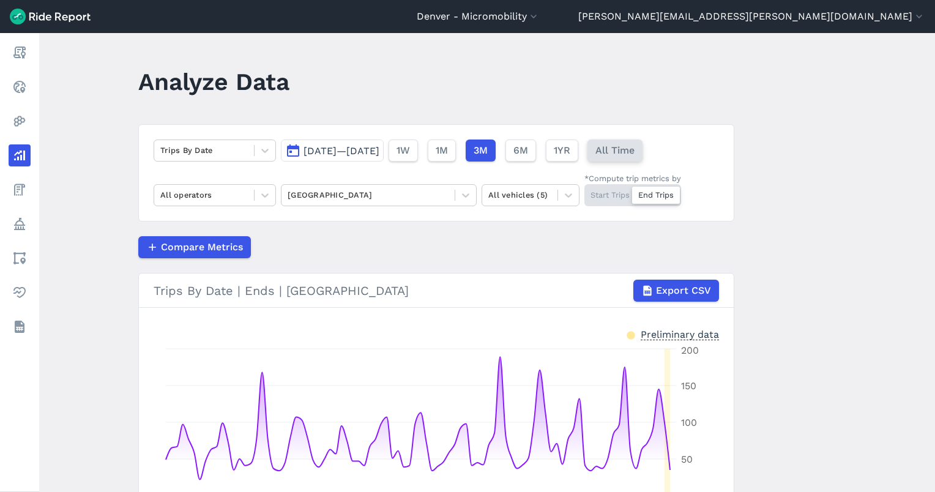
click at [643, 142] on button "All Time" at bounding box center [615, 151] width 55 height 22
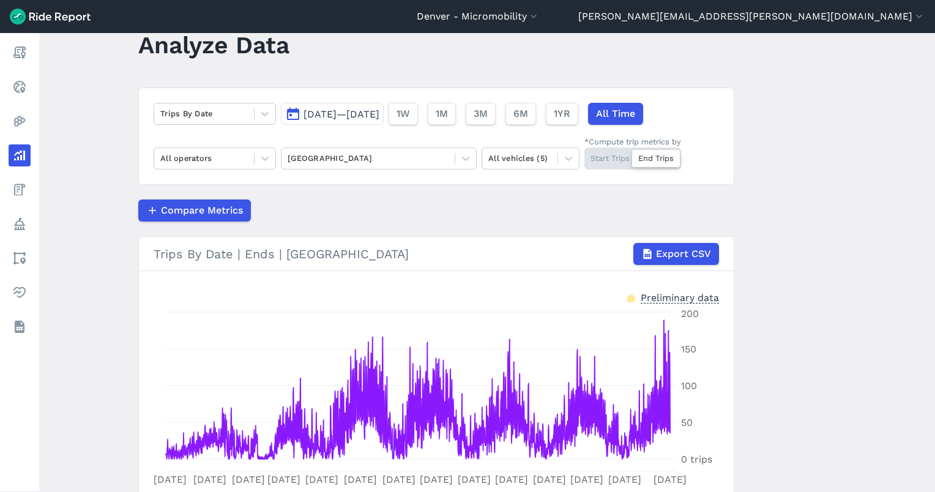
scroll to position [81, 0]
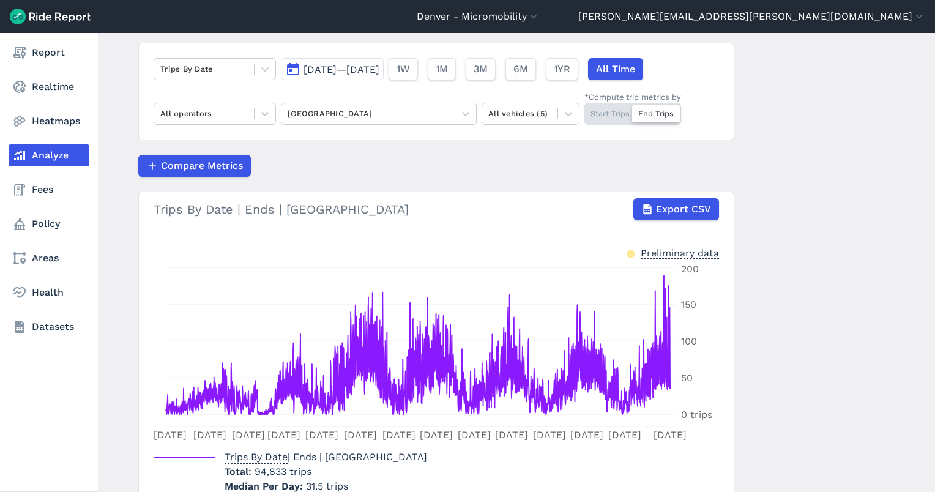
drag, startPoint x: 26, startPoint y: 260, endPoint x: 92, endPoint y: 260, distance: 66.1
click at [25, 260] on icon at bounding box center [19, 258] width 15 height 15
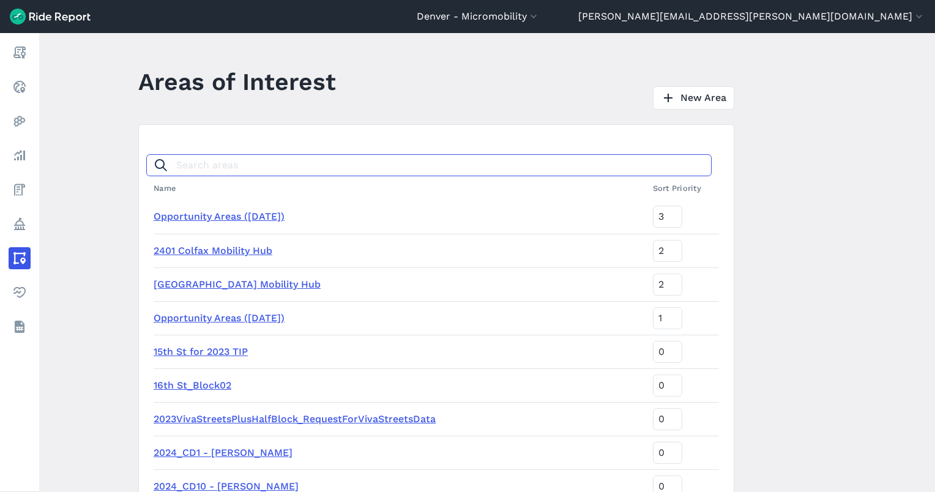
click at [260, 166] on input "Search areas" at bounding box center [429, 165] width 566 height 22
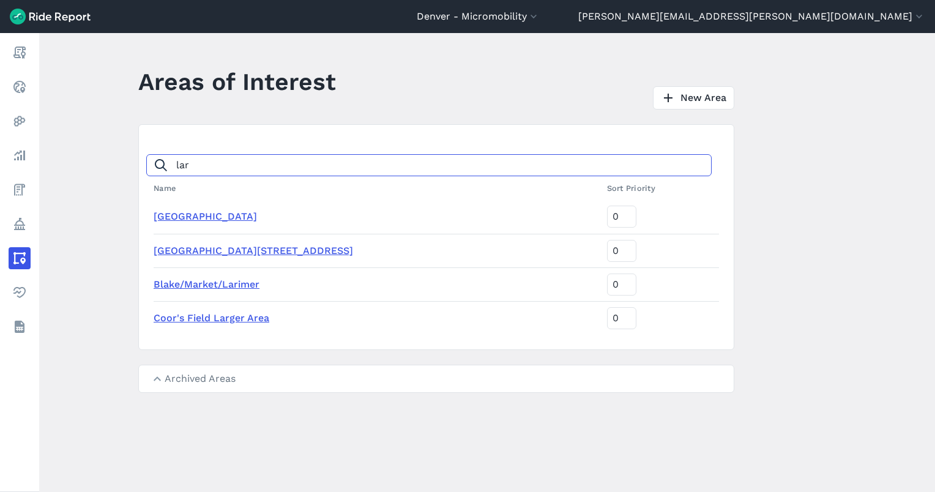
type input "lar"
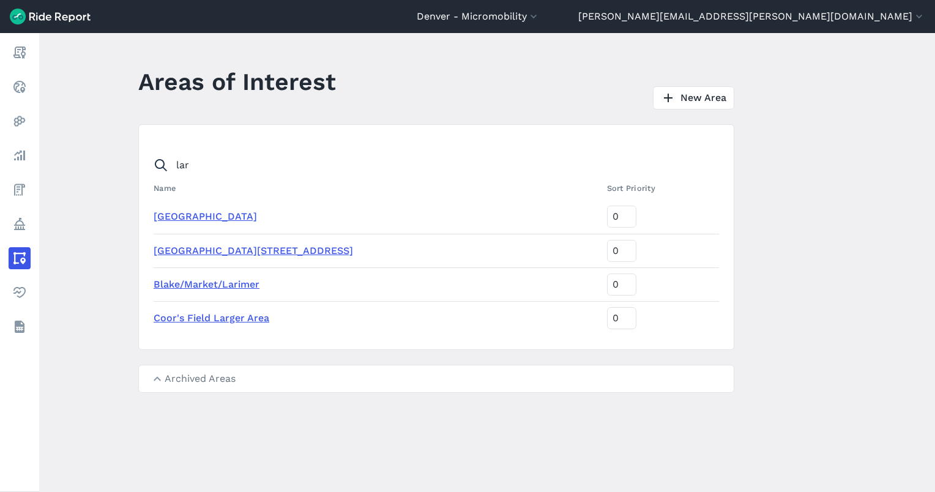
click at [202, 215] on link "[GEOGRAPHIC_DATA]" at bounding box center [205, 217] width 103 height 12
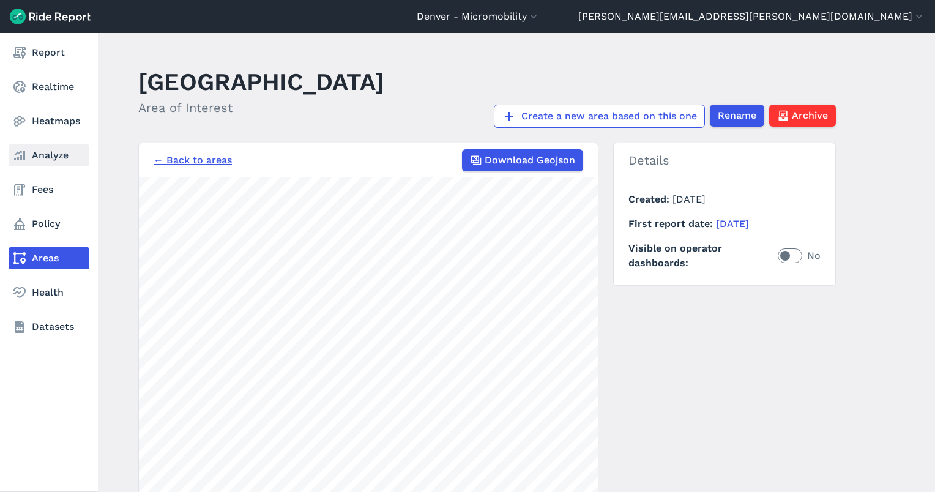
click at [12, 149] on icon at bounding box center [19, 155] width 15 height 15
